Goal: Navigation & Orientation: Understand site structure

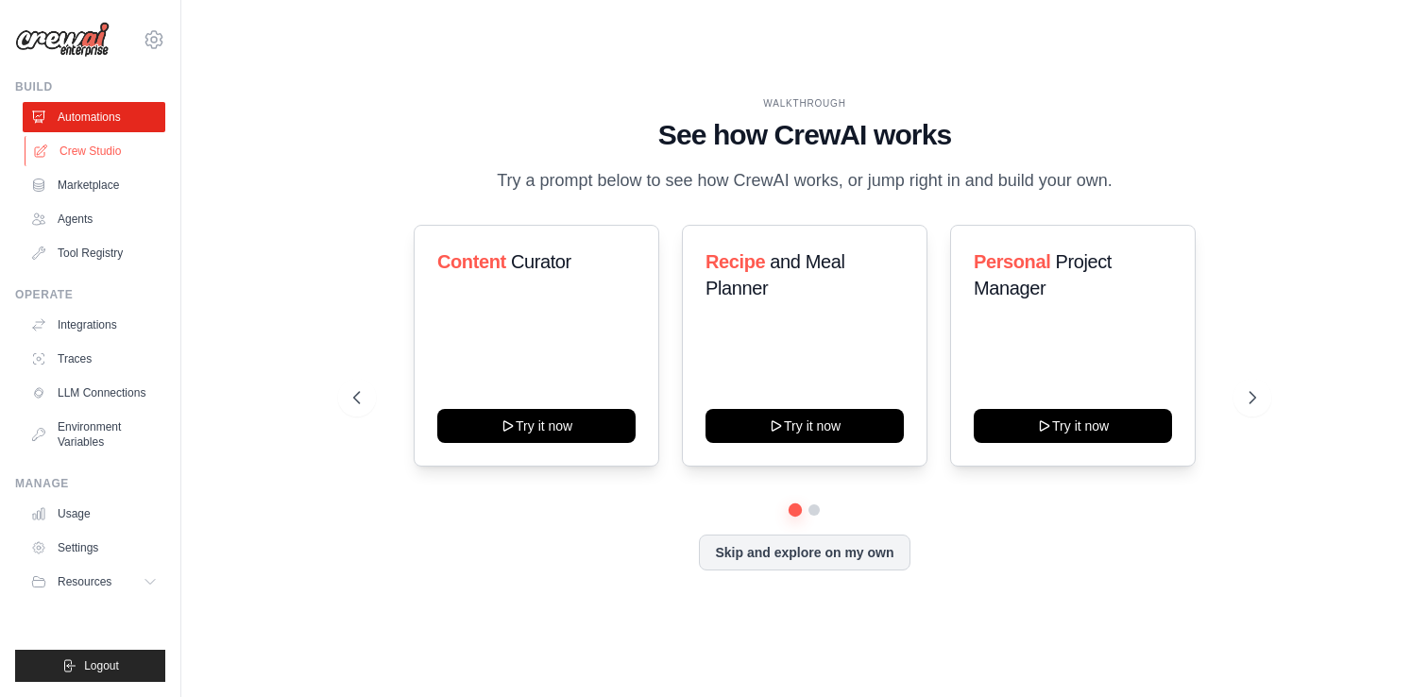
click at [71, 157] on link "Crew Studio" at bounding box center [96, 151] width 143 height 30
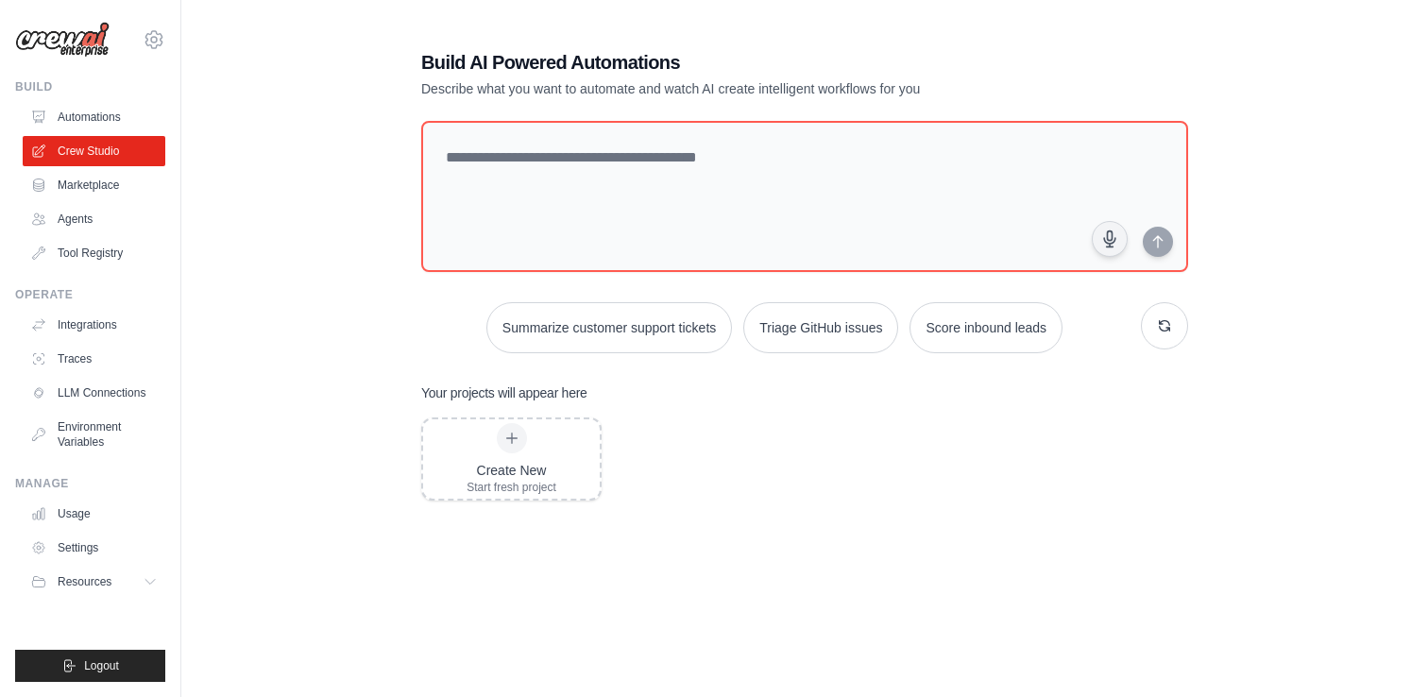
click at [73, 224] on link "Agents" at bounding box center [94, 219] width 143 height 30
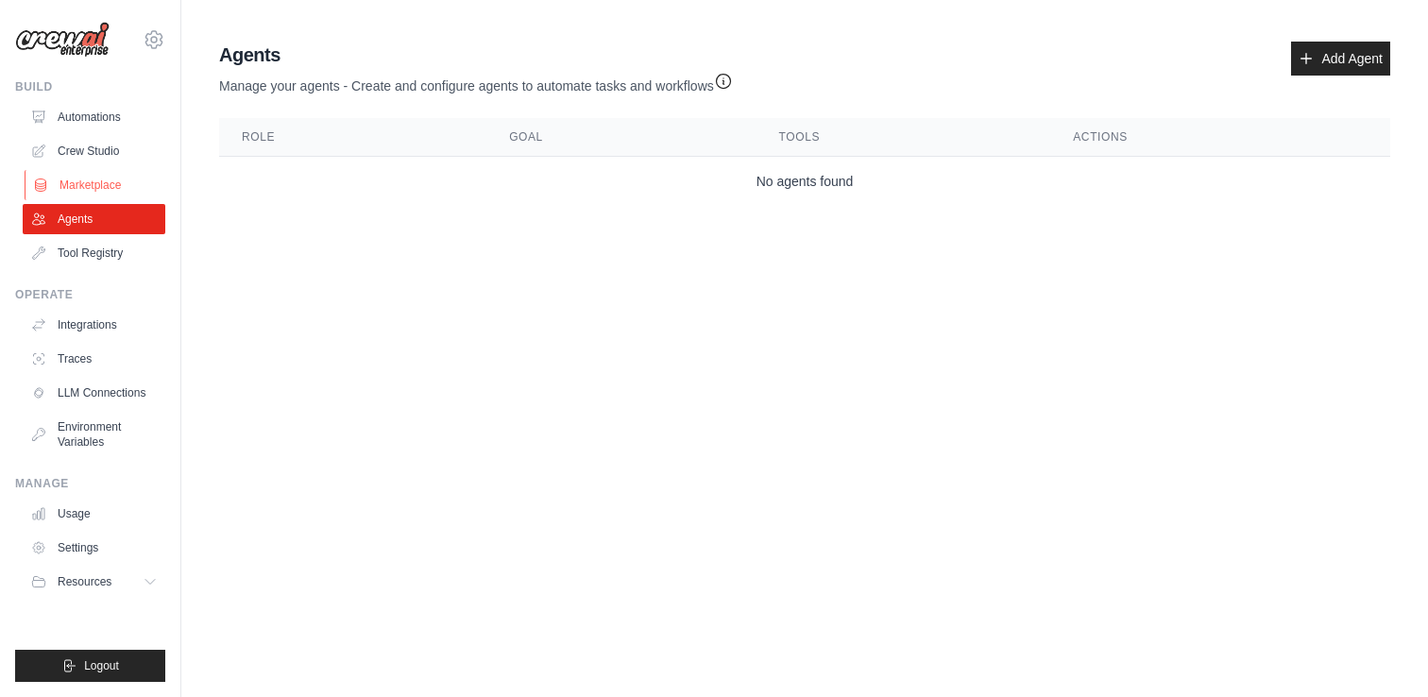
click at [86, 173] on link "Marketplace" at bounding box center [96, 185] width 143 height 30
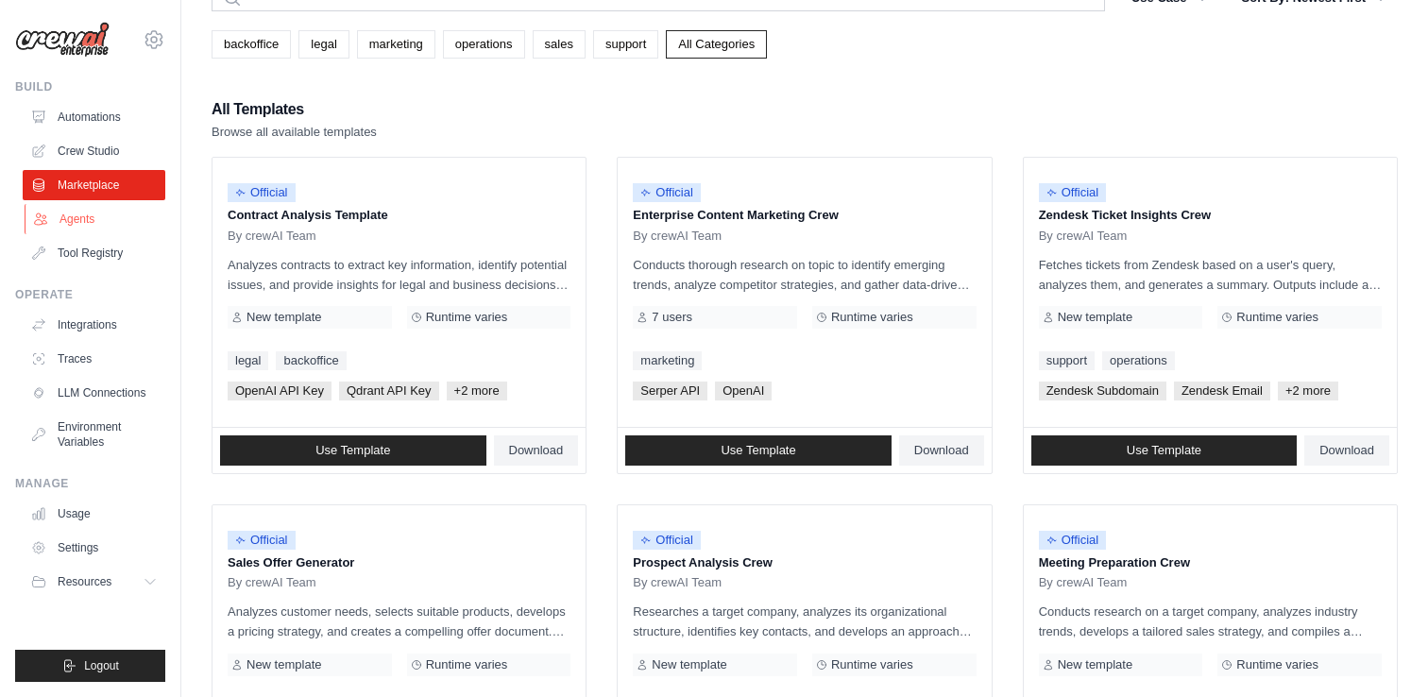
scroll to position [99, 0]
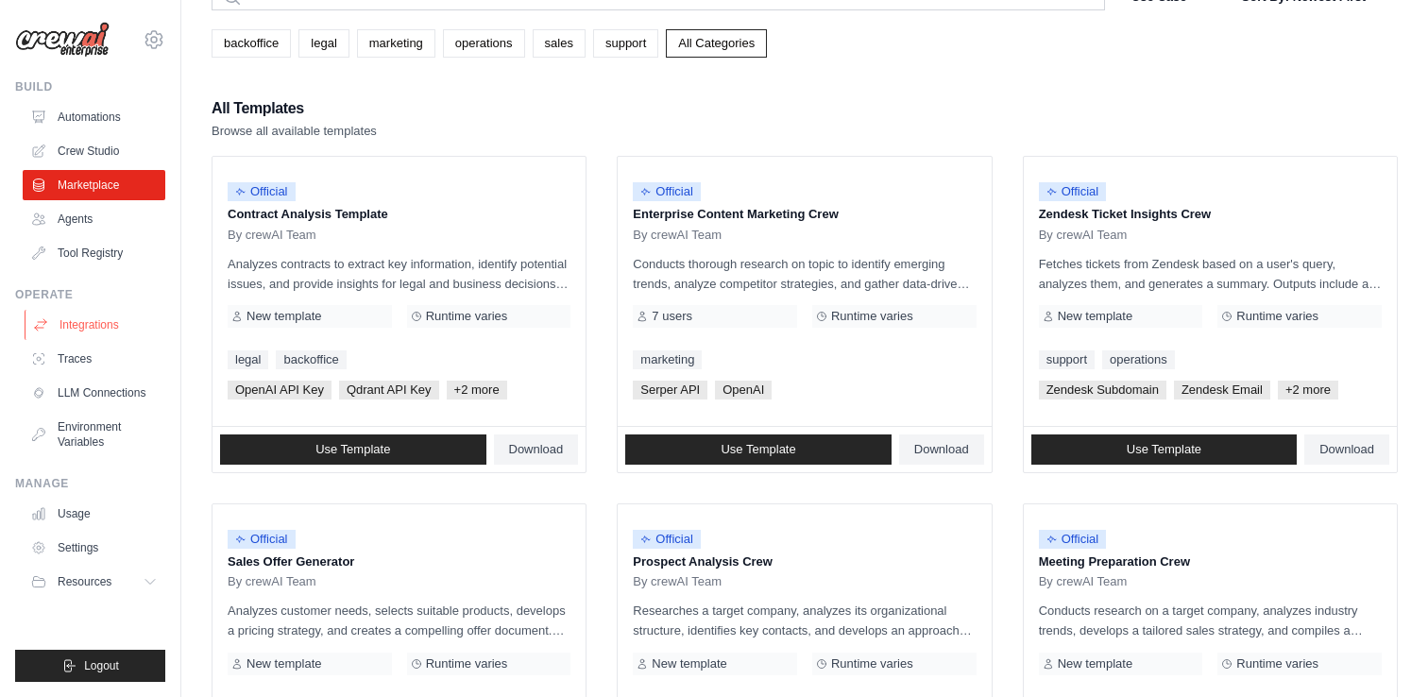
click at [96, 328] on link "Integrations" at bounding box center [96, 325] width 143 height 30
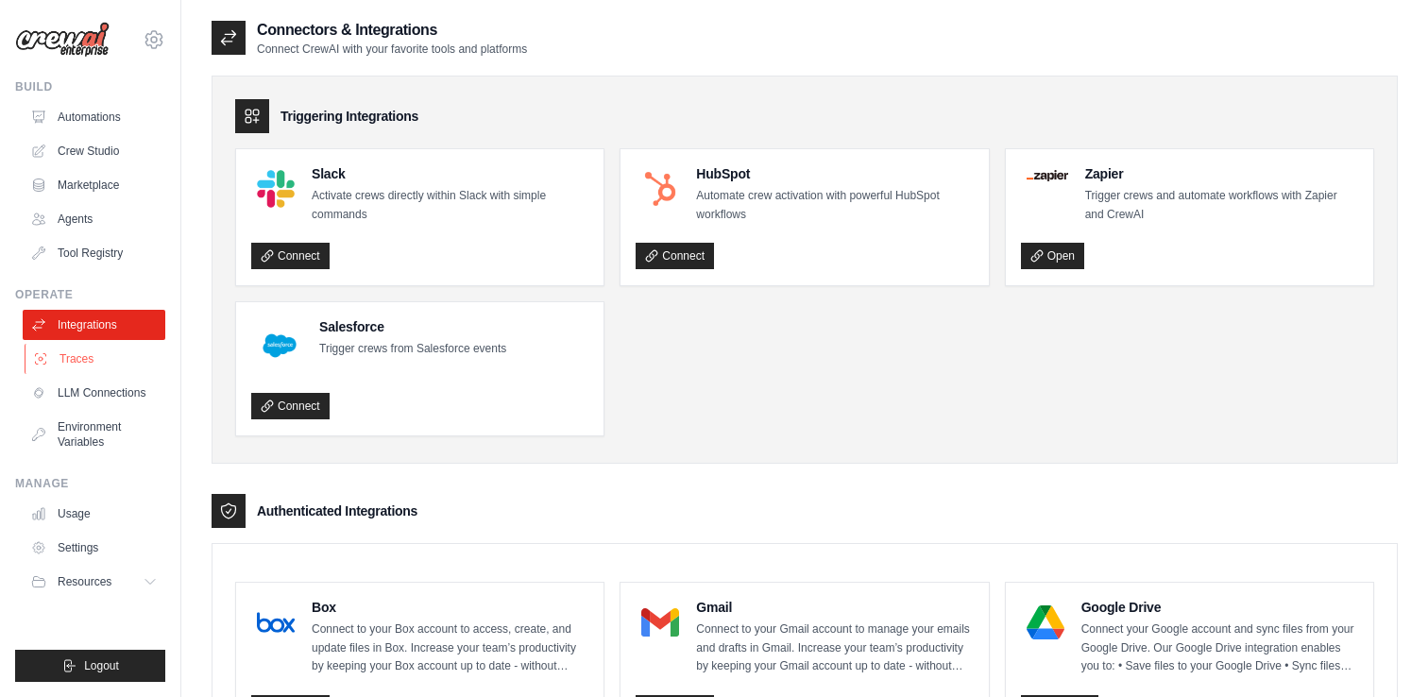
click at [89, 353] on link "Traces" at bounding box center [96, 359] width 143 height 30
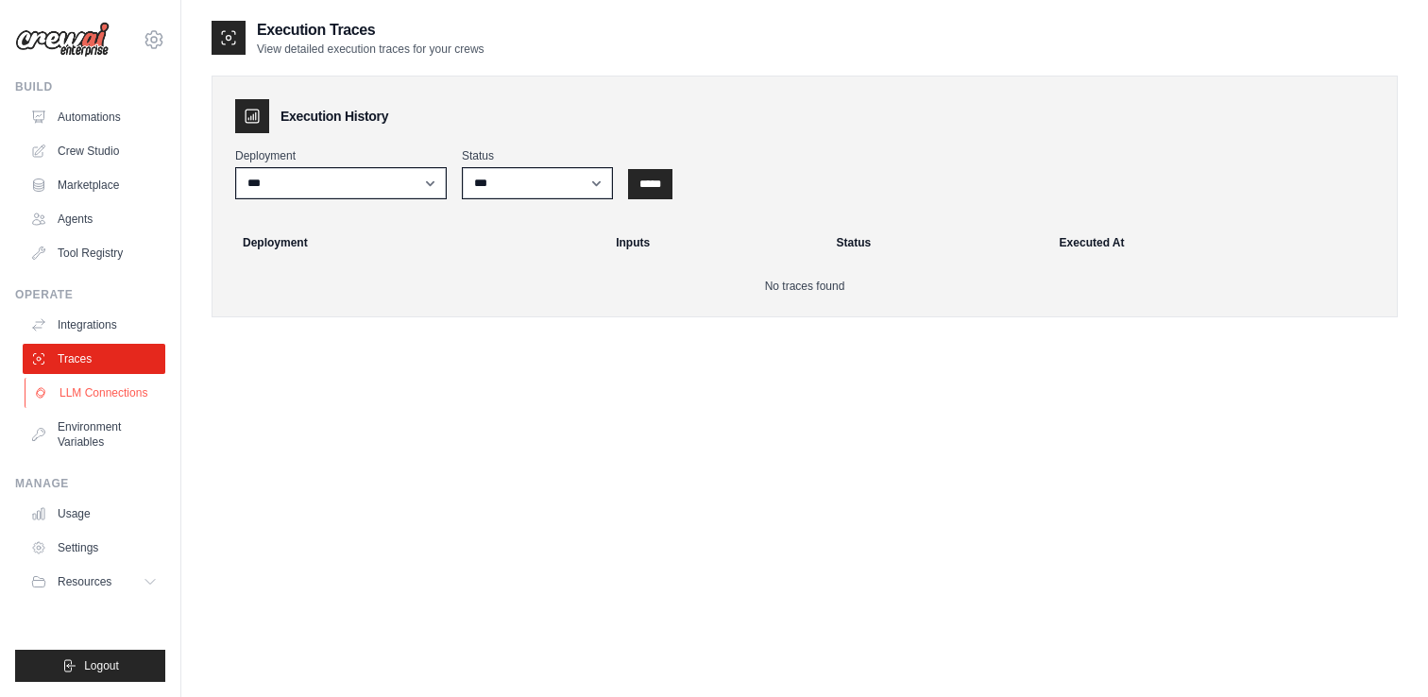
click at [99, 384] on link "LLM Connections" at bounding box center [96, 393] width 143 height 30
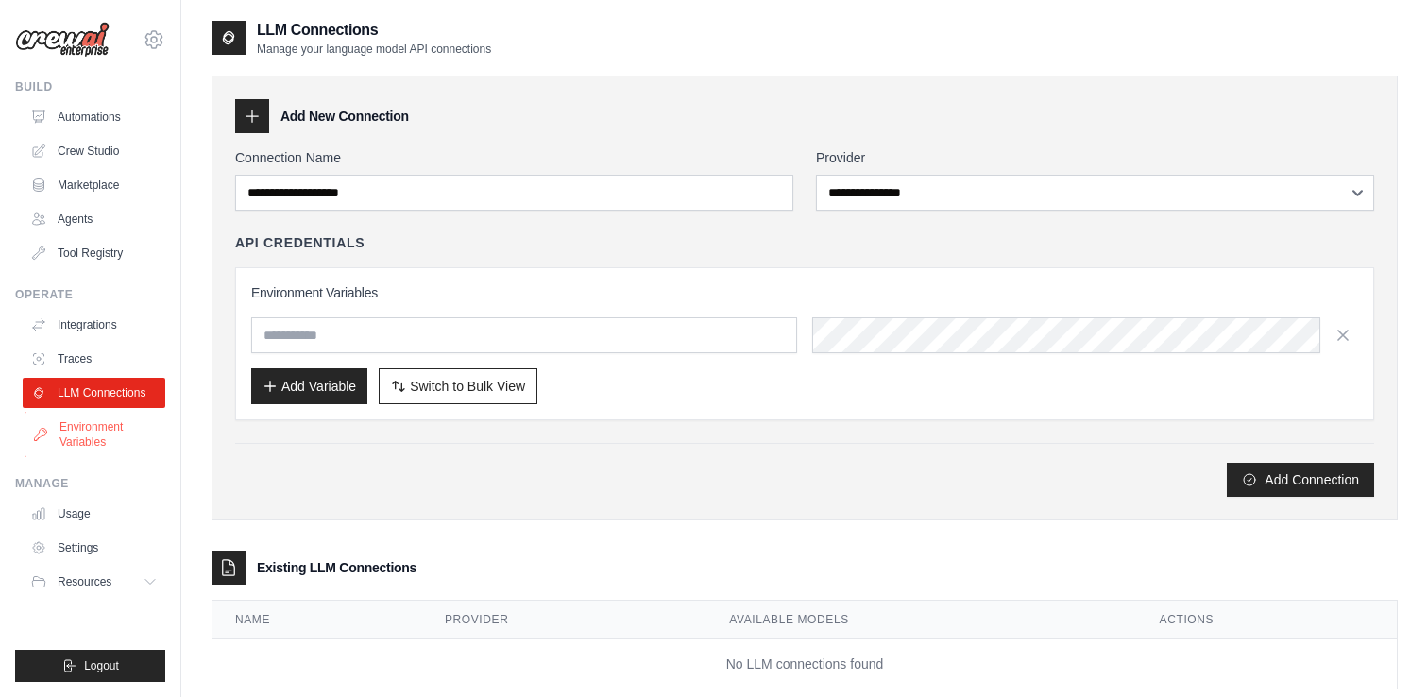
click at [100, 417] on link "Environment Variables" at bounding box center [96, 434] width 143 height 45
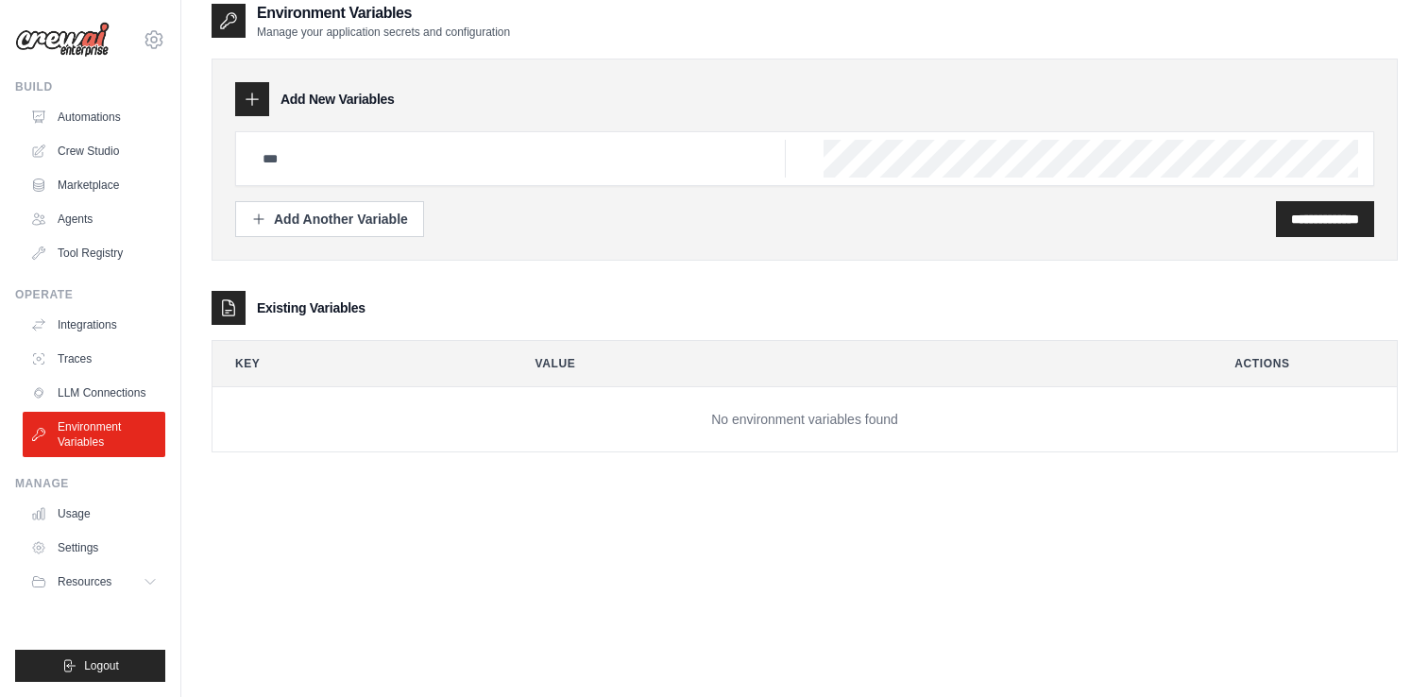
scroll to position [38, 0]
